Goal: Transaction & Acquisition: Purchase product/service

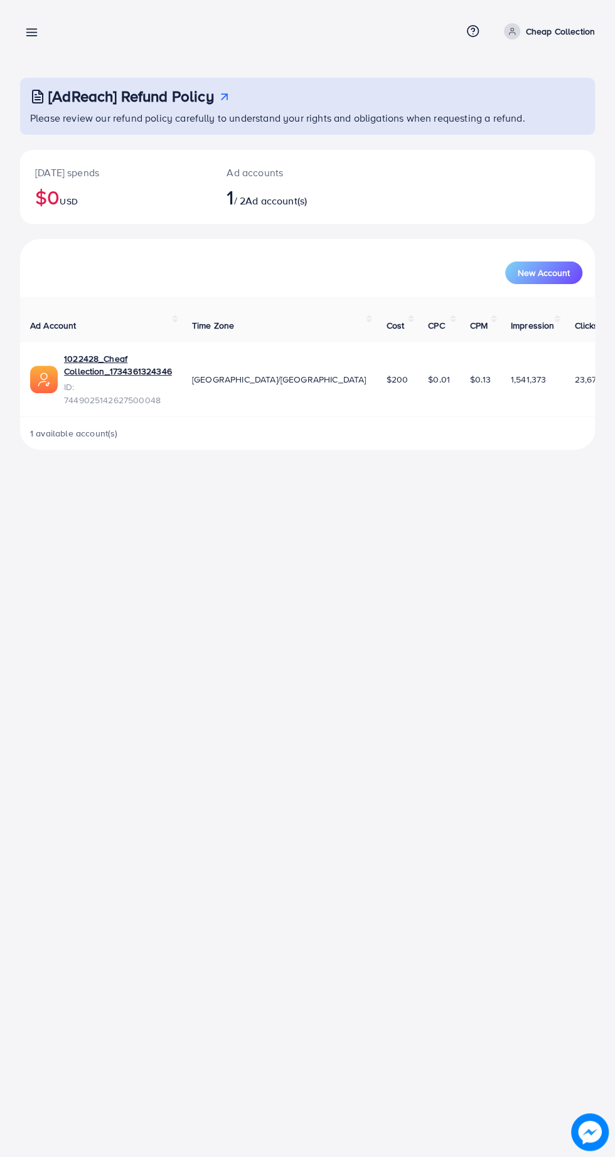
click at [31, 36] on line at bounding box center [32, 36] width 10 height 0
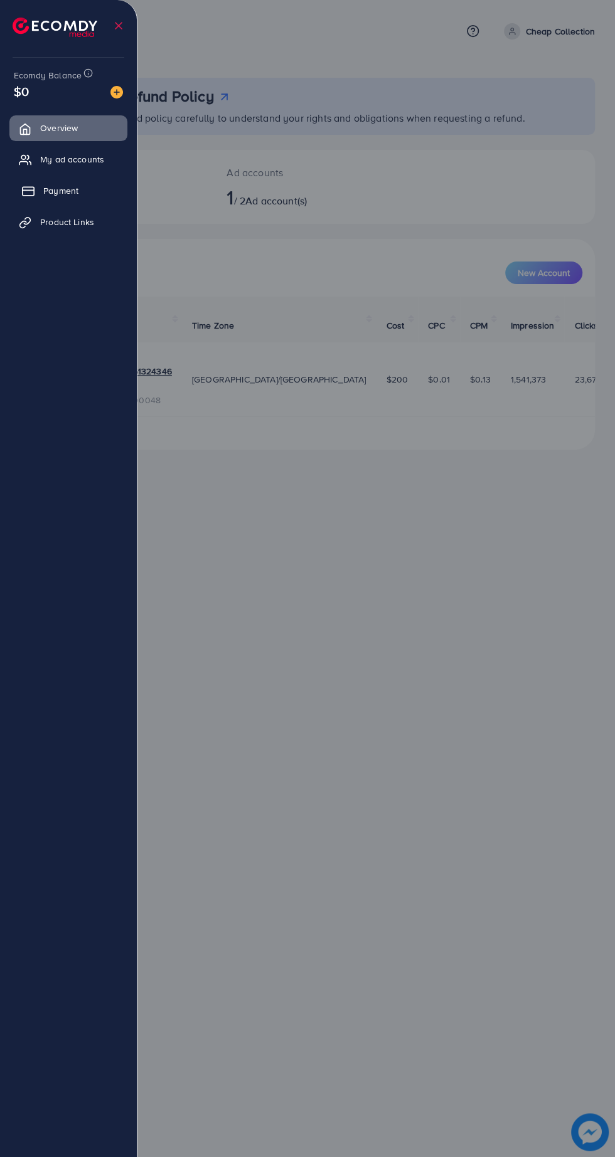
click at [46, 203] on link "Payment" at bounding box center [68, 190] width 118 height 25
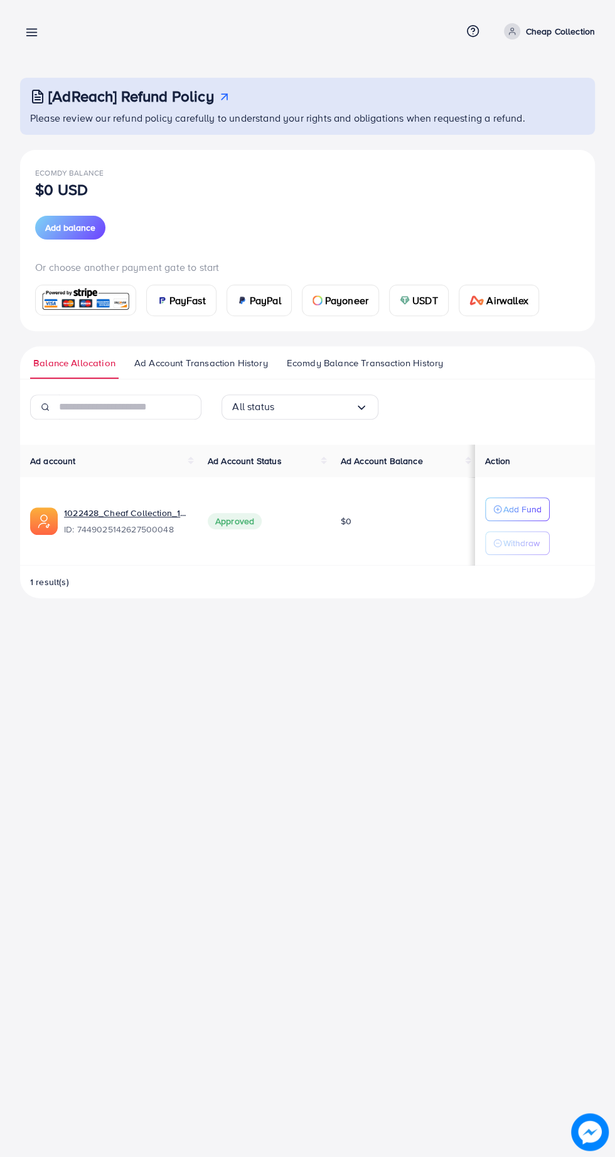
click at [186, 299] on span "PayFast" at bounding box center [187, 300] width 36 height 15
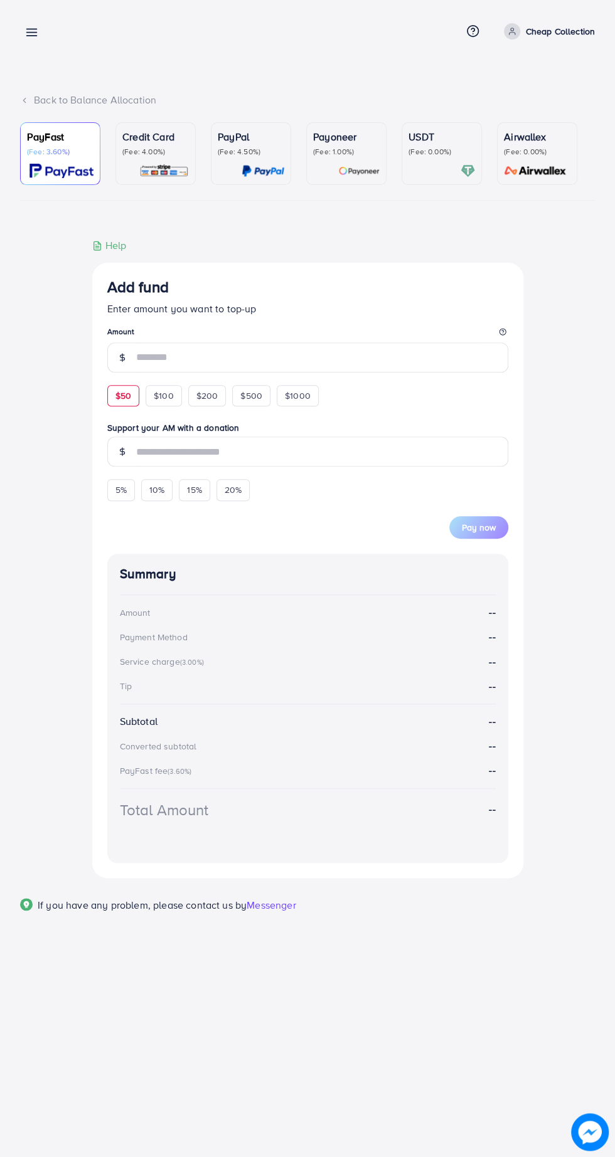
click at [123, 398] on span "$50" at bounding box center [123, 395] width 16 height 13
type input "**"
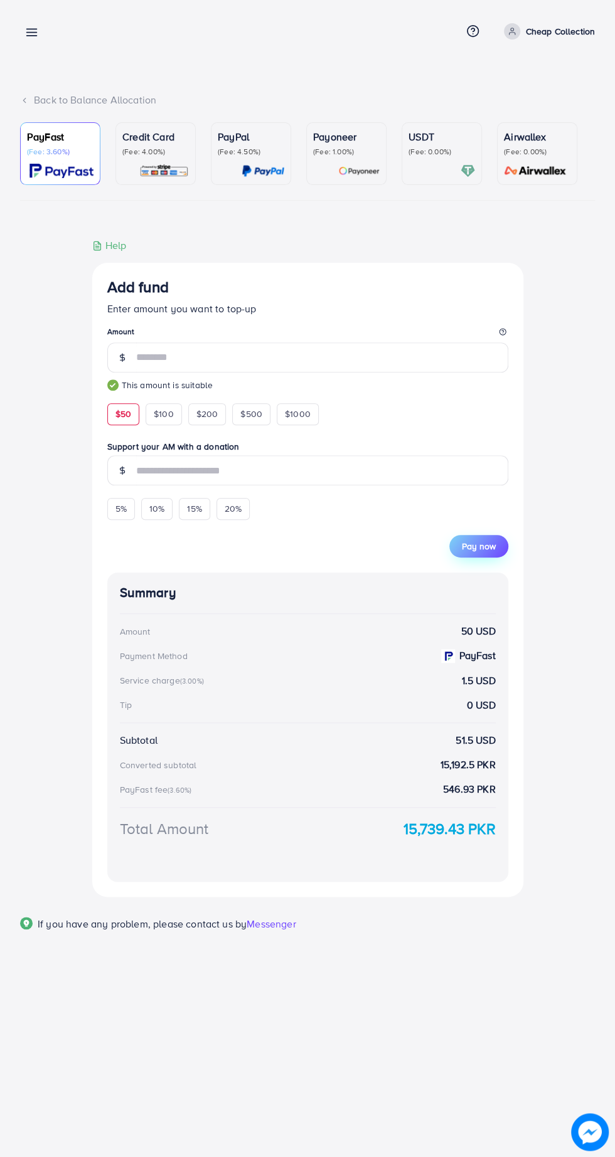
click at [484, 542] on span "Pay now" at bounding box center [479, 546] width 34 height 13
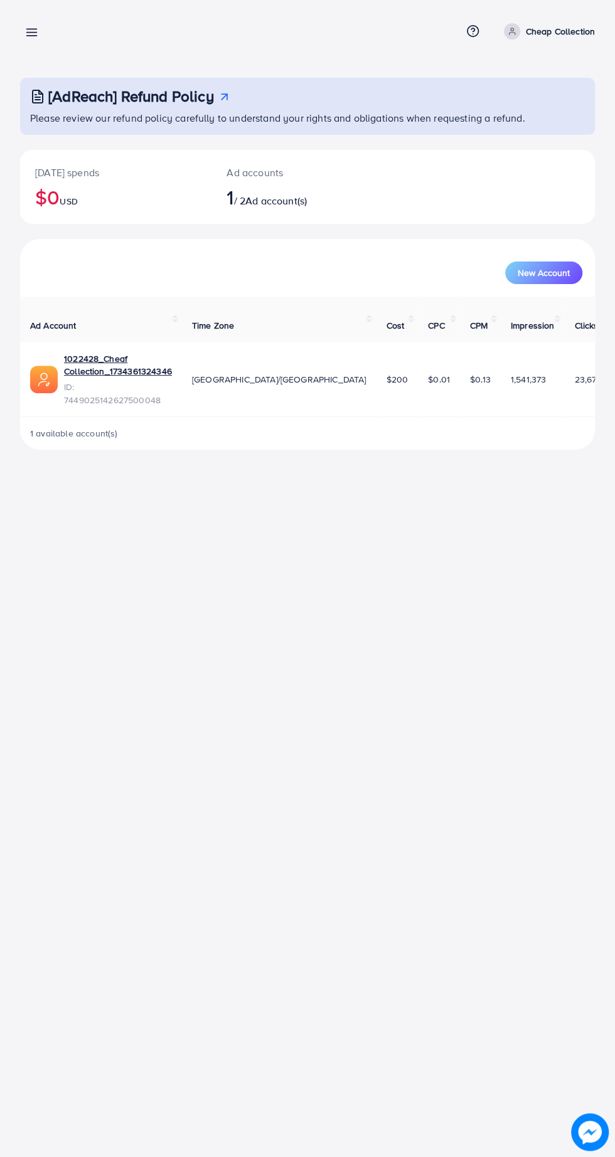
click at [32, 26] on icon at bounding box center [31, 32] width 13 height 13
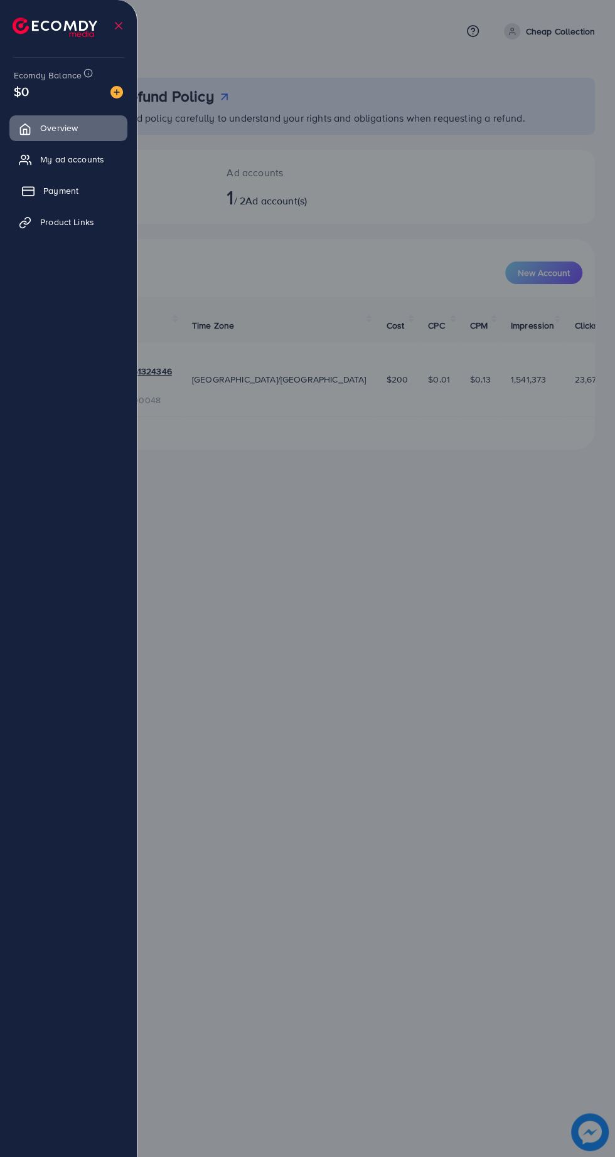
click at [63, 196] on span "Payment" at bounding box center [60, 190] width 35 height 13
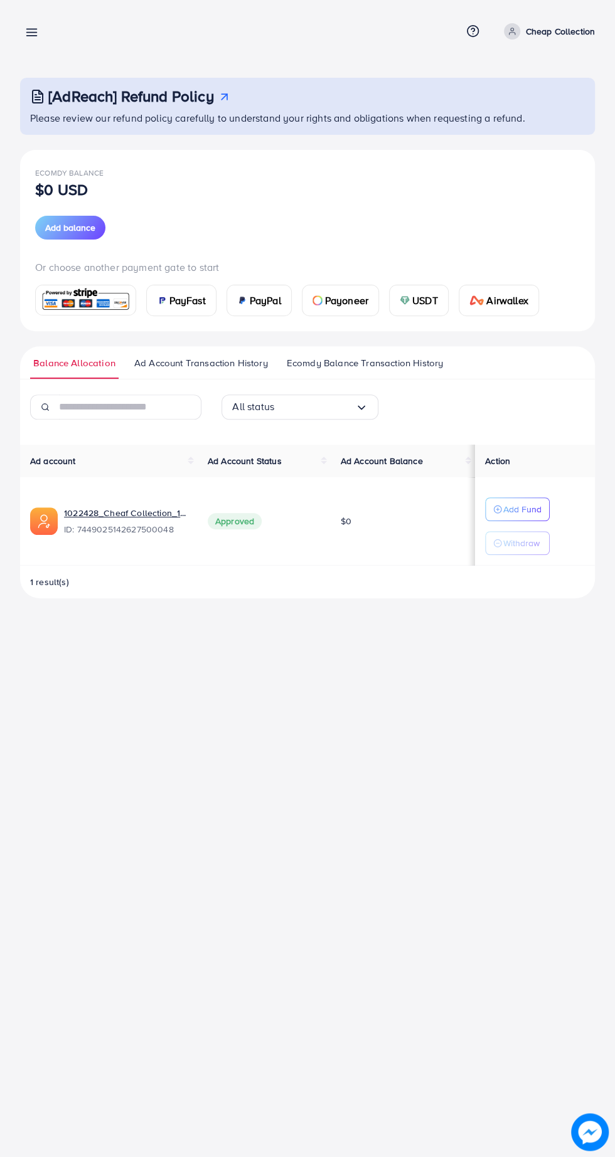
click at [198, 291] on div "PayFast" at bounding box center [181, 300] width 69 height 30
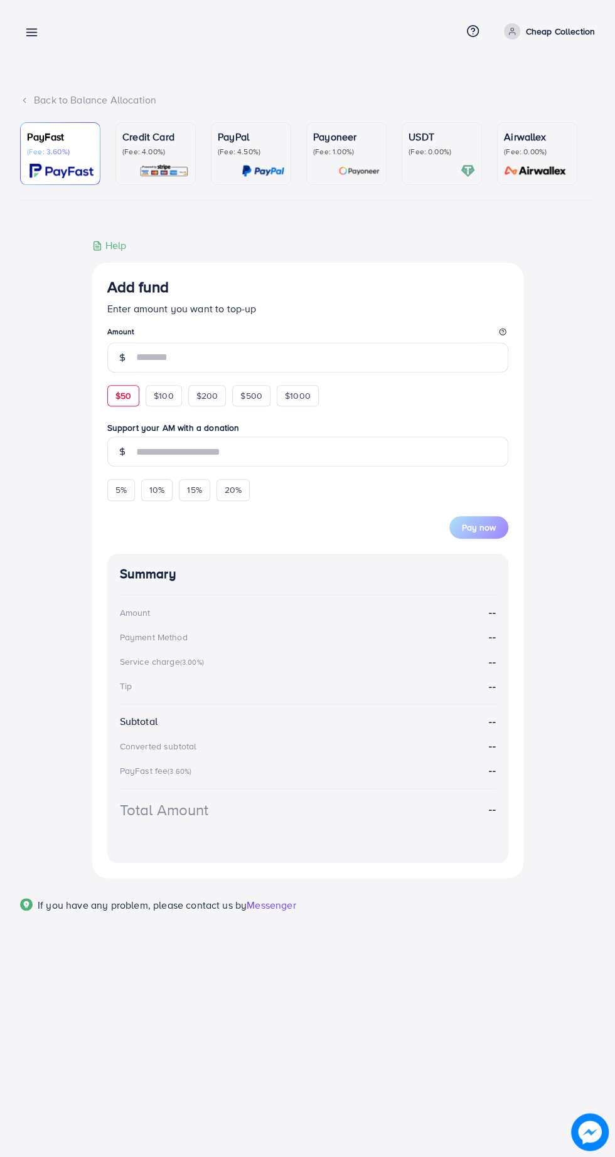
click at [122, 398] on span "$50" at bounding box center [123, 395] width 16 height 13
type input "**"
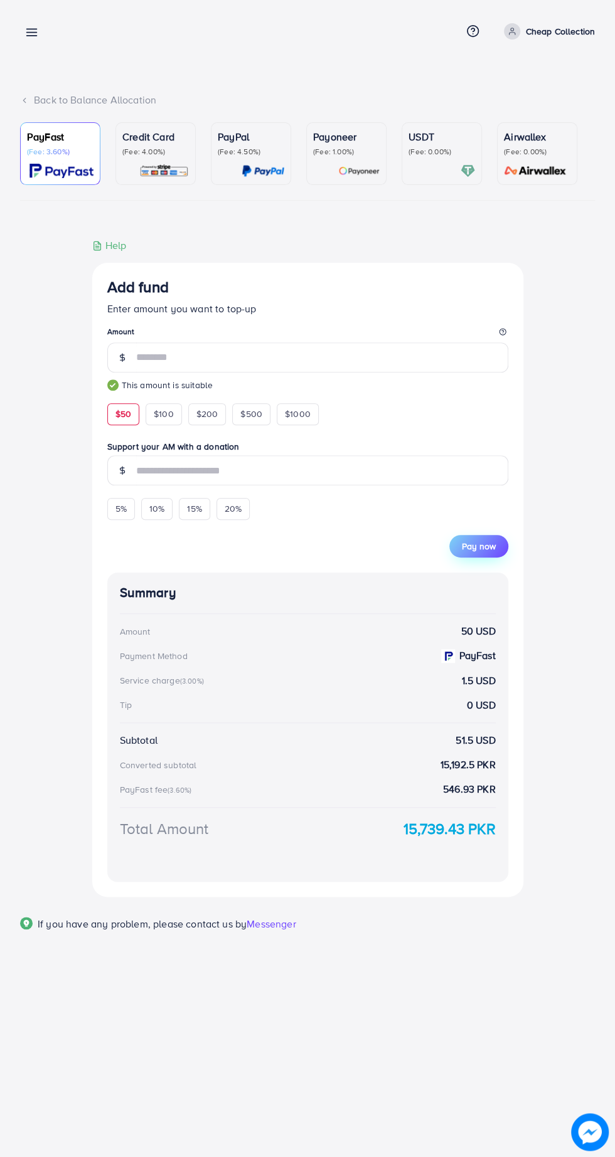
click at [479, 549] on span "Pay now" at bounding box center [479, 546] width 34 height 13
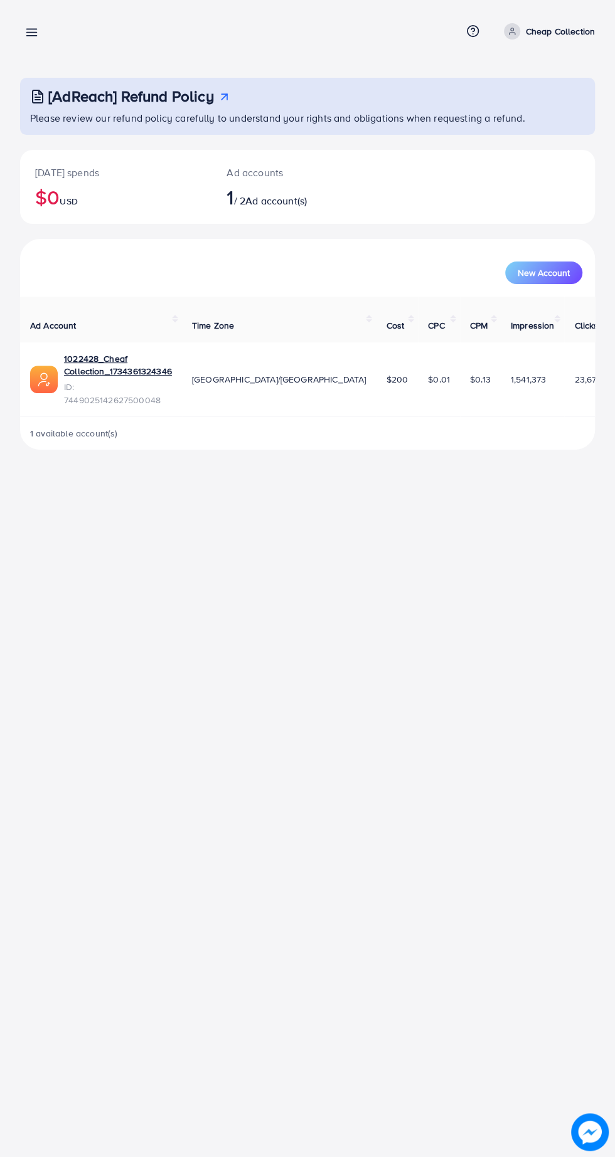
click at [33, 29] on line at bounding box center [32, 29] width 10 height 0
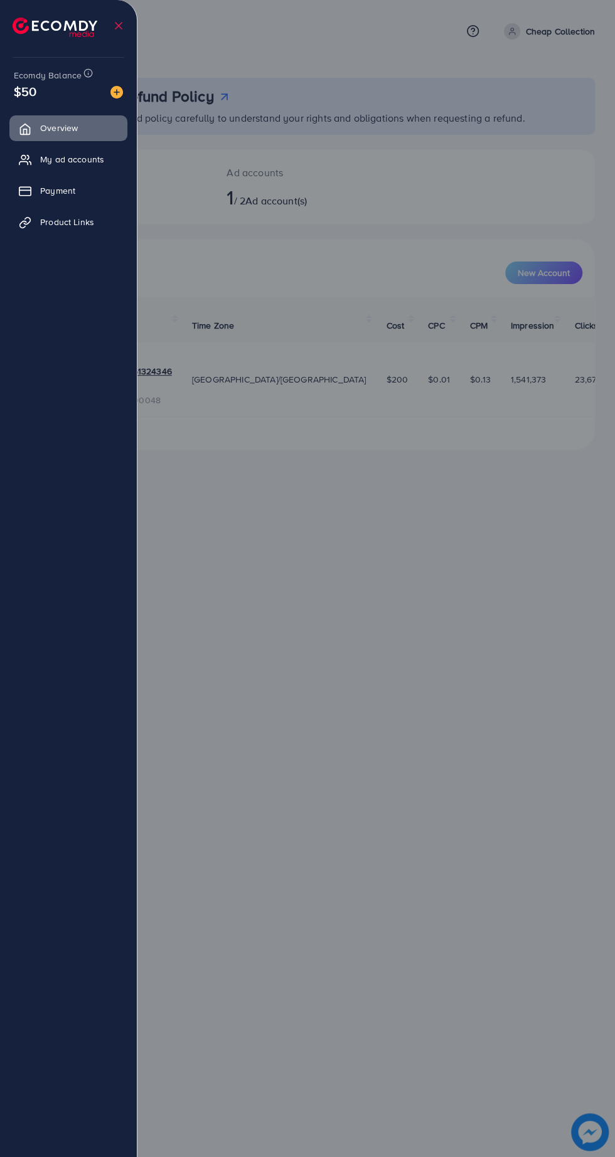
click at [273, 65] on div at bounding box center [307, 694] width 615 height 1389
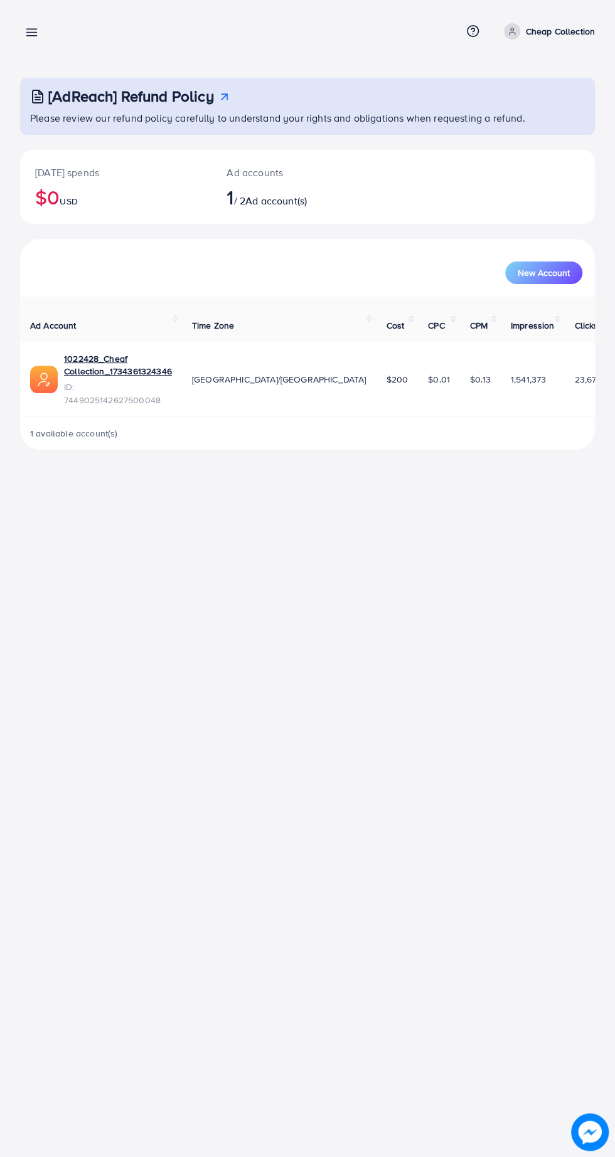
click at [29, 36] on line at bounding box center [32, 36] width 10 height 0
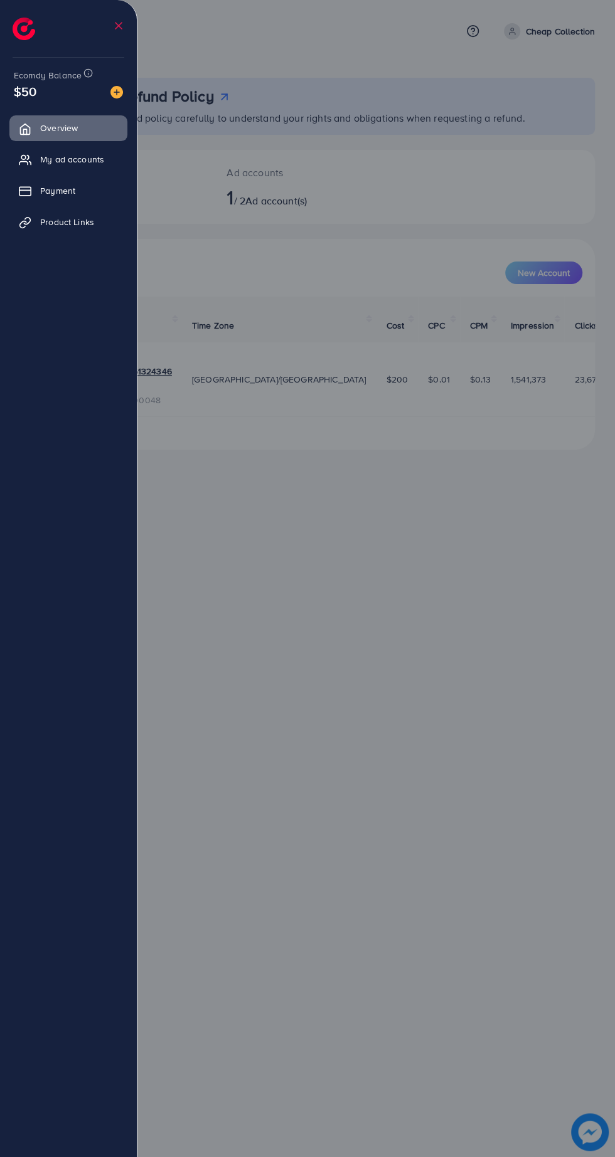
click at [264, 58] on div at bounding box center [307, 694] width 615 height 1389
